Goal: Navigation & Orientation: Go to known website

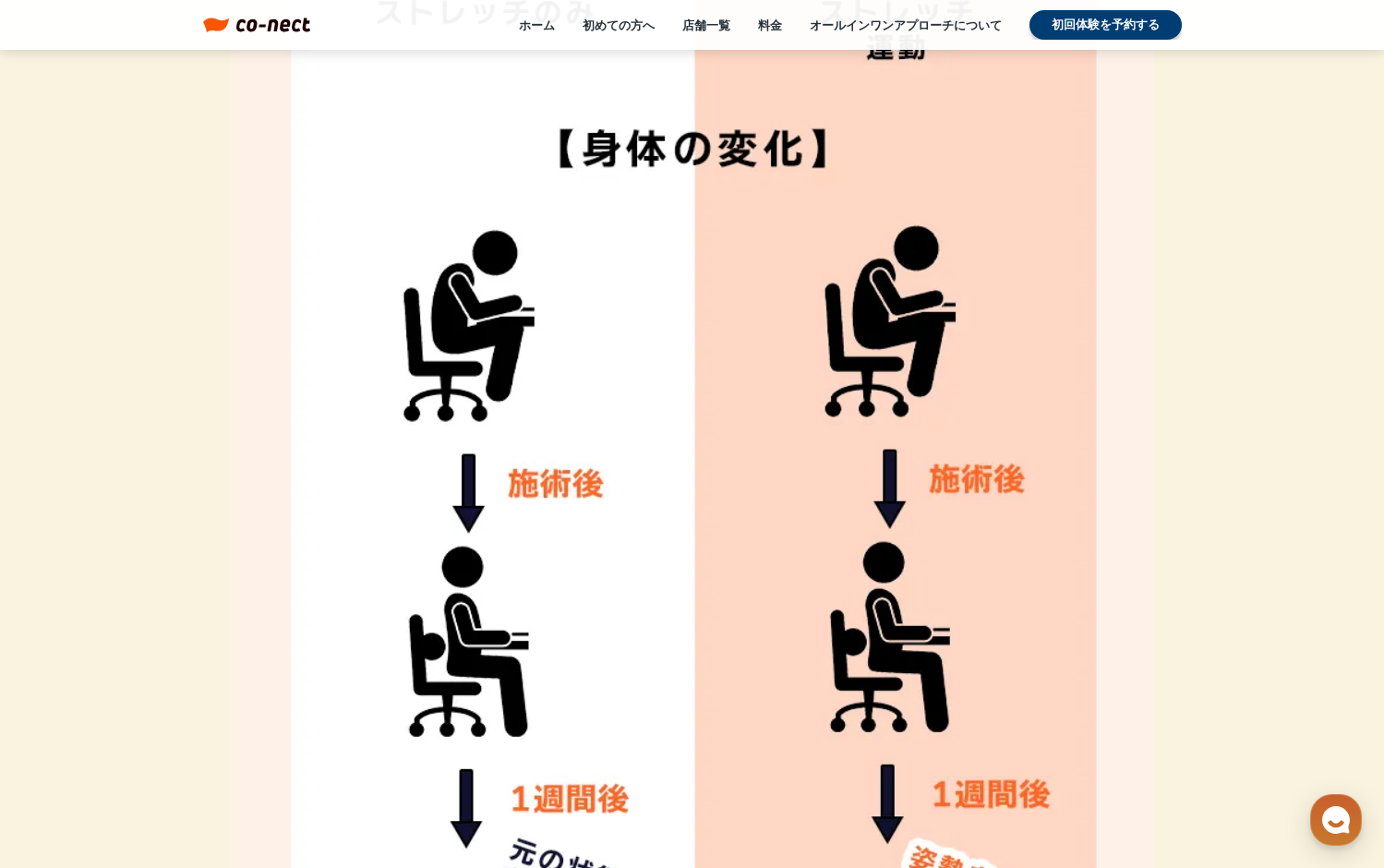
scroll to position [5640, 0]
